Goal: Information Seeking & Learning: Learn about a topic

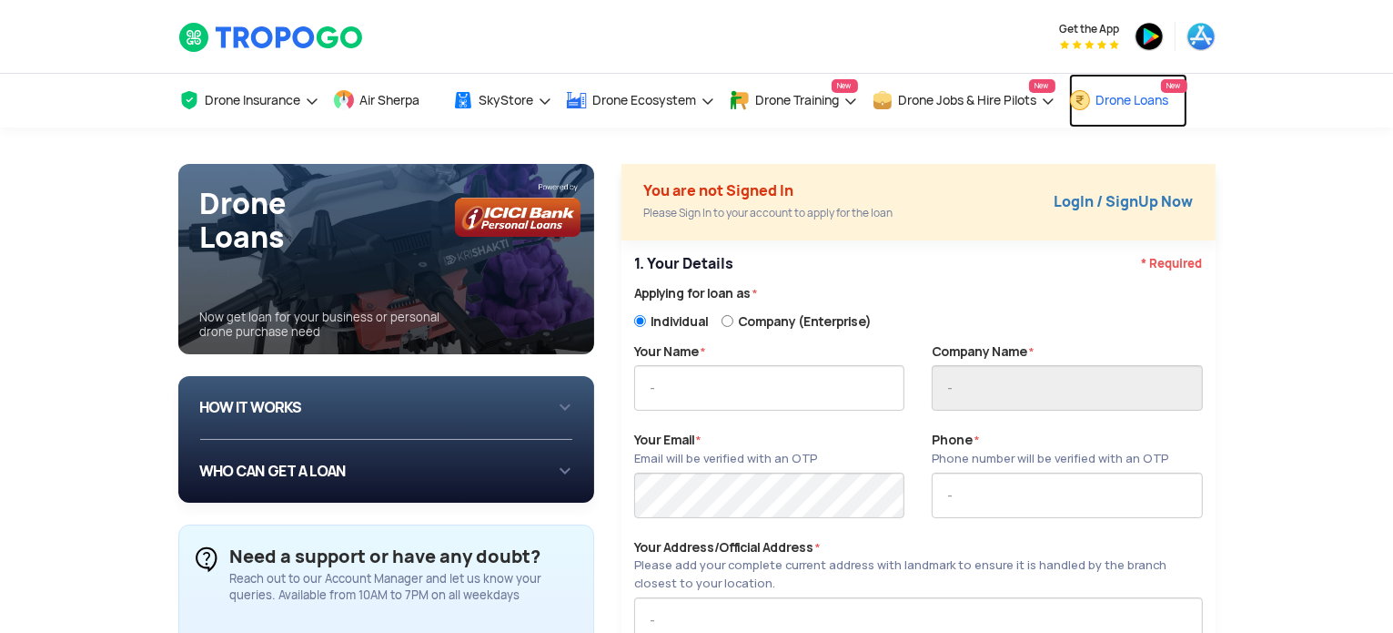
click at [1134, 98] on span "Drone Loans" at bounding box center [1133, 100] width 73 height 15
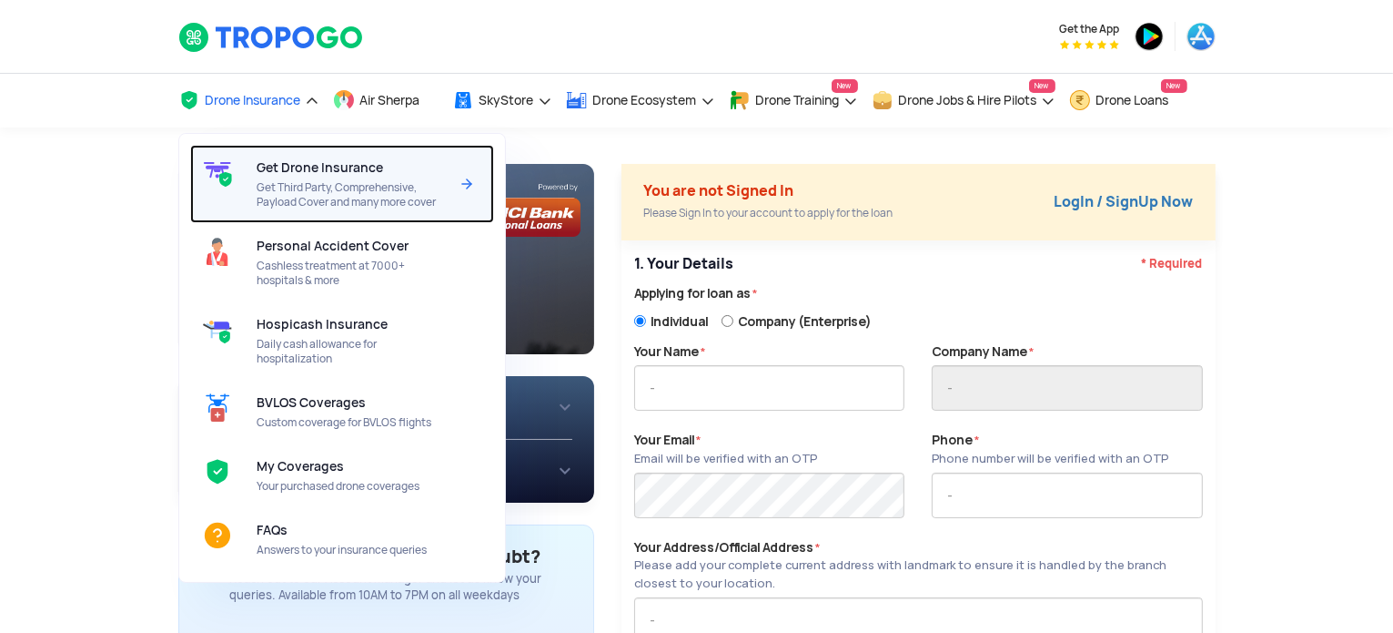
click at [286, 170] on span "Get Drone Insurance" at bounding box center [320, 167] width 127 height 15
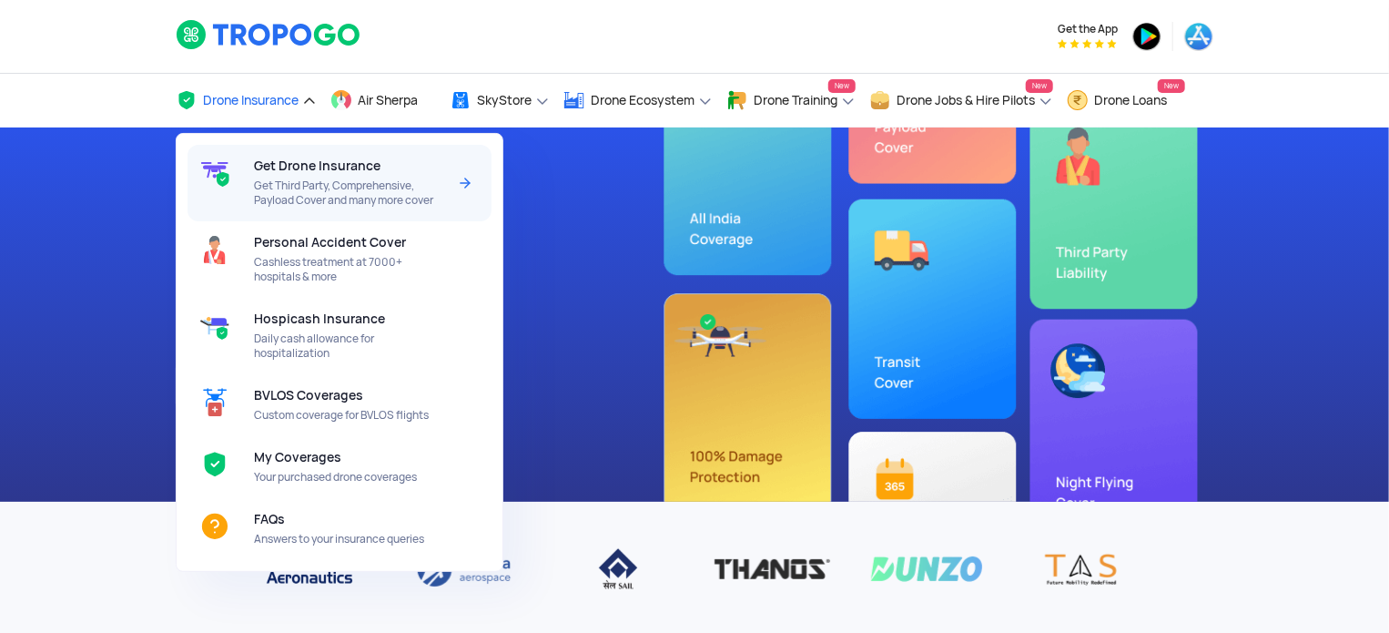
click at [461, 181] on img at bounding box center [465, 183] width 22 height 22
